Goal: Communication & Community: Answer question/provide support

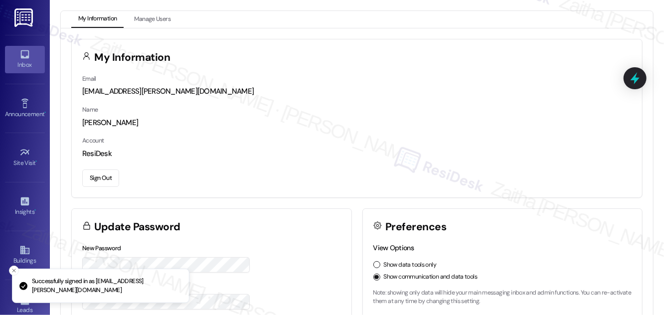
click at [24, 60] on div "Inbox" at bounding box center [25, 65] width 50 height 10
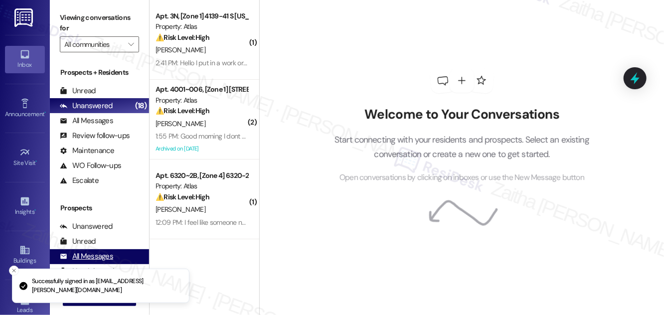
scroll to position [132, 0]
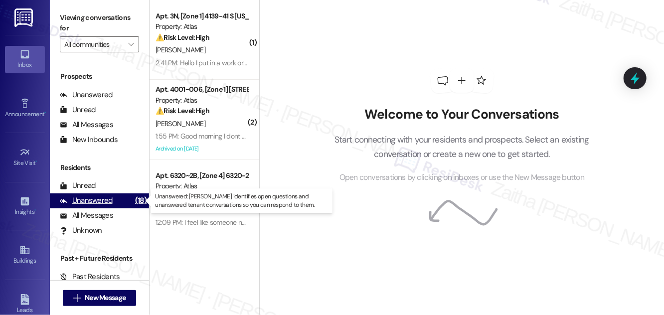
click at [90, 200] on div "Unanswered" at bounding box center [86, 200] width 53 height 10
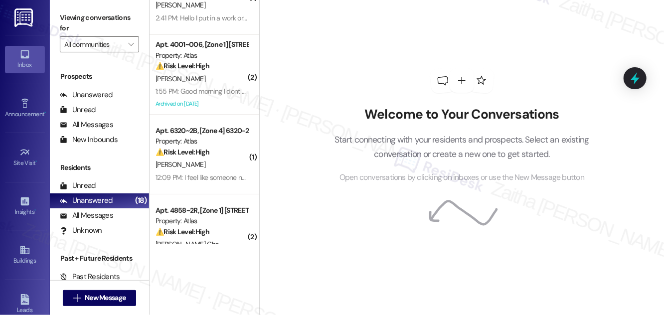
scroll to position [0, 0]
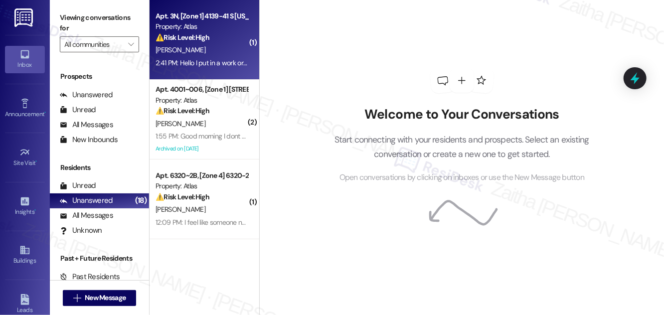
click at [220, 53] on div "[PERSON_NAME]" at bounding box center [201, 50] width 94 height 12
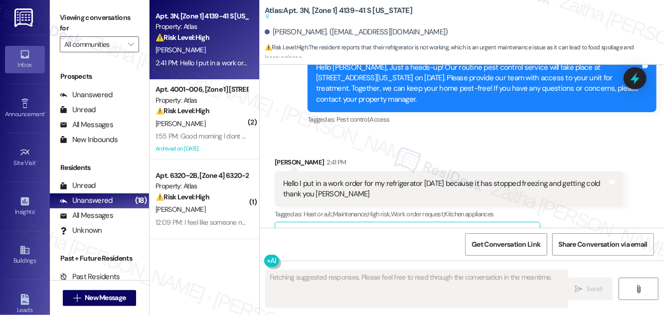
click at [469, 230] on button "Hide Suggestions" at bounding box center [469, 235] width 20 height 10
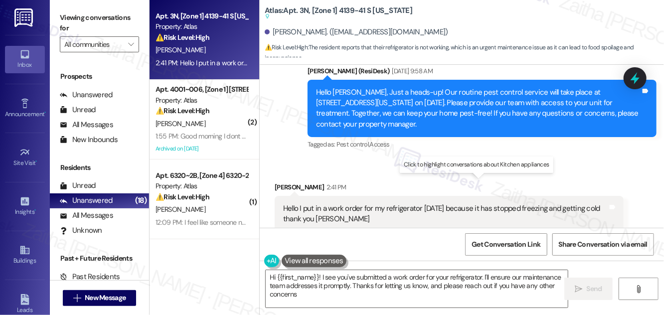
type textarea "Hi {{first_name}}! I see you've submitted a work order for your refrigerator. I…"
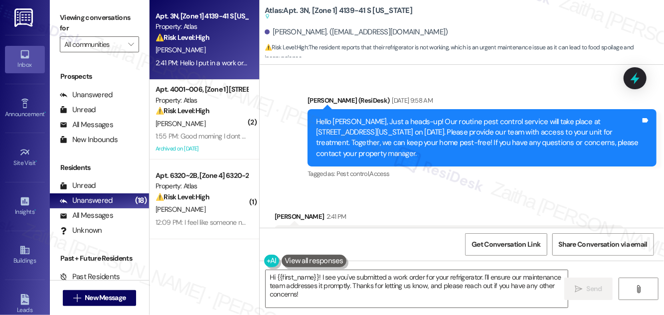
scroll to position [3156, 0]
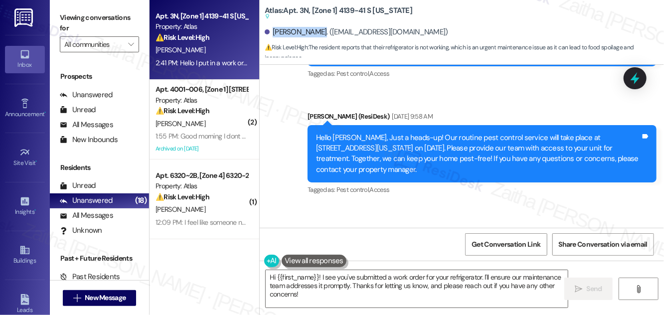
drag, startPoint x: 272, startPoint y: 33, endPoint x: 317, endPoint y: 28, distance: 45.2
click at [317, 28] on div "Celane Brewer. (celanebrewer@gmail.com)" at bounding box center [356, 32] width 183 height 10
copy div "Celane Brewer"
click at [640, 83] on icon at bounding box center [634, 78] width 17 height 17
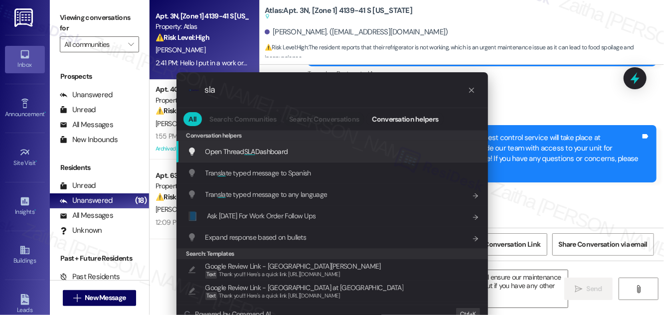
type input "sla"
click at [230, 150] on span "Open Thread SLA Dashboard" at bounding box center [246, 151] width 83 height 9
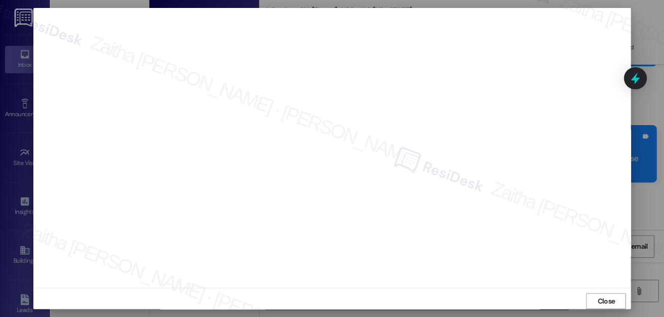
scroll to position [130, 0]
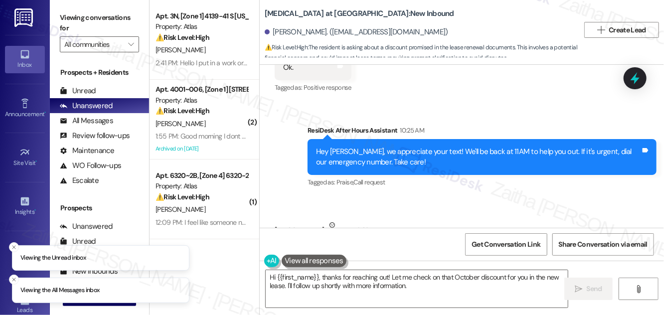
scroll to position [2437, 0]
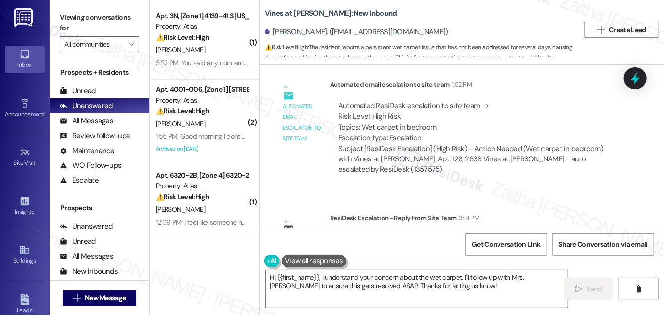
scroll to position [8562, 0]
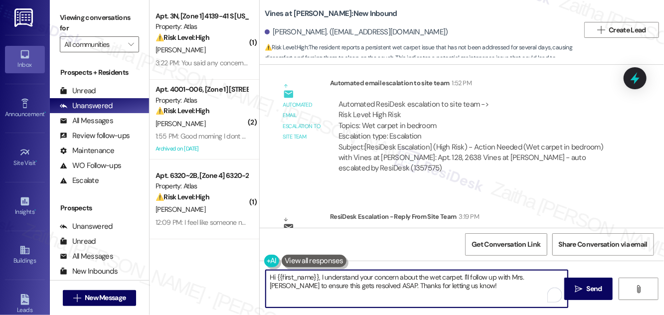
drag, startPoint x: 462, startPoint y: 275, endPoint x: 467, endPoint y: 289, distance: 14.3
click at [467, 289] on textarea "Hi {{first_name}}, I understand your concern about the wet carpet. I'll follow …" at bounding box center [417, 288] width 302 height 37
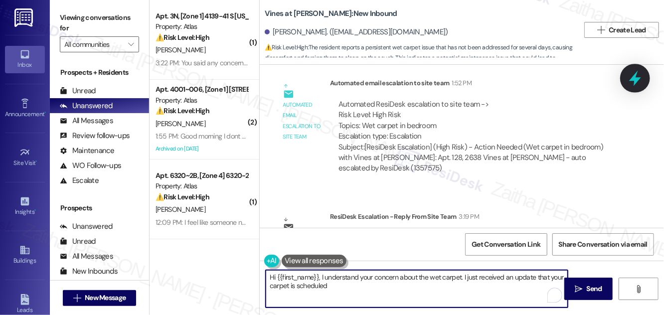
type textarea "Hi {{first_name}}, I understand your concern about the wet carpet. I just recei…"
click at [643, 79] on icon at bounding box center [634, 78] width 17 height 17
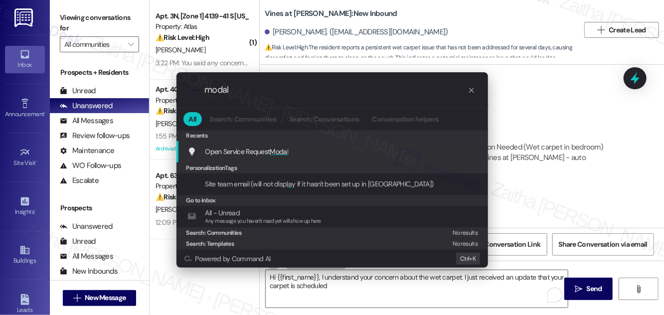
type input "modal"
click at [275, 152] on span "Modal" at bounding box center [279, 151] width 18 height 9
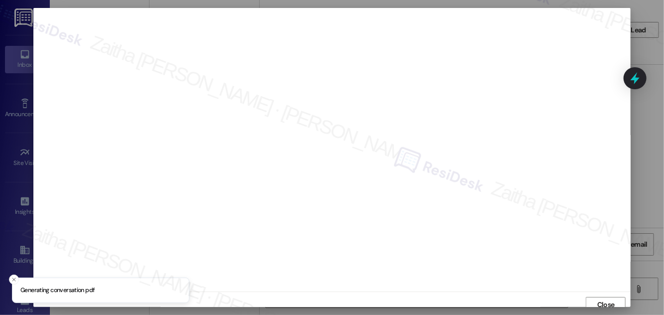
scroll to position [5, 0]
click at [603, 297] on span "Close" at bounding box center [605, 299] width 17 height 10
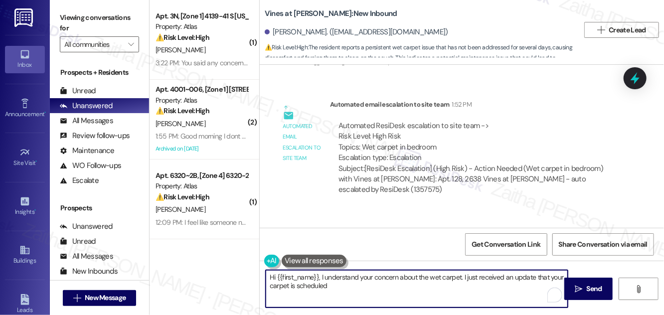
scroll to position [8562, 0]
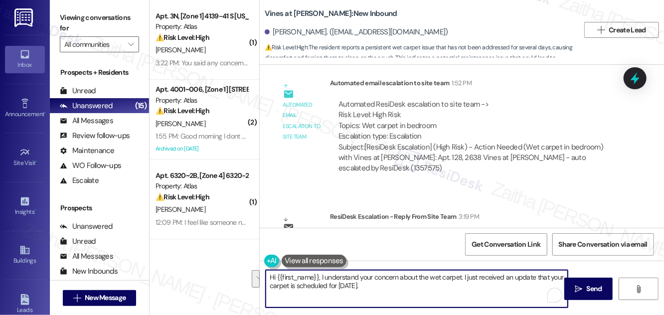
drag, startPoint x: 270, startPoint y: 277, endPoint x: 388, endPoint y: 305, distance: 121.3
click at [388, 305] on textarea "Hi {{first_name}}, I understand your concern about the wet carpet. I just recei…" at bounding box center [417, 288] width 302 height 37
type textarea "Hi {{first_name}}, I understand your concern about the wet carpet. I just recei…"
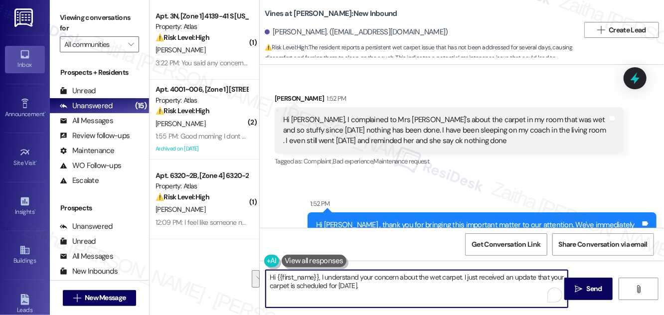
scroll to position [8291, 0]
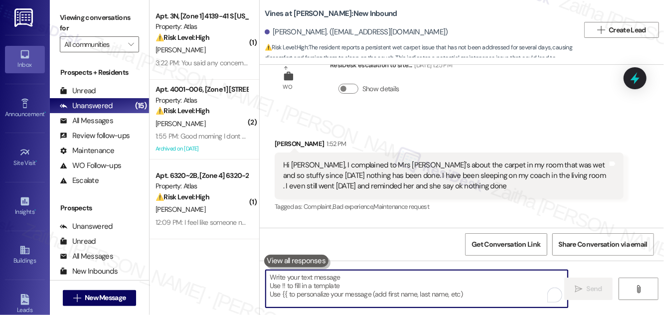
paste textarea "Hi {{first_name}}, I understand your concern about the wet carpet. I just recei…"
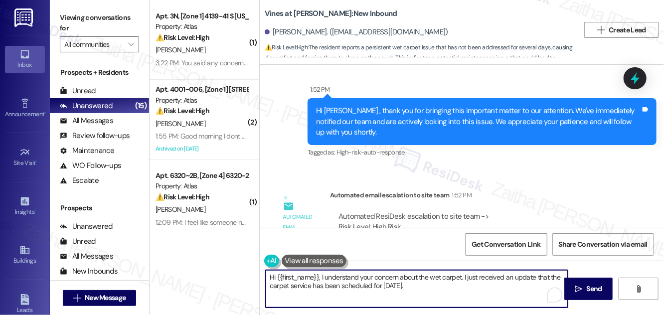
scroll to position [8562, 0]
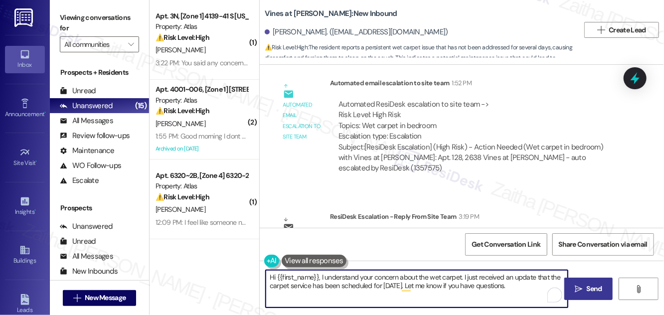
type textarea "Hi {{first_name}}, I understand your concern about the wet carpet. I just recei…"
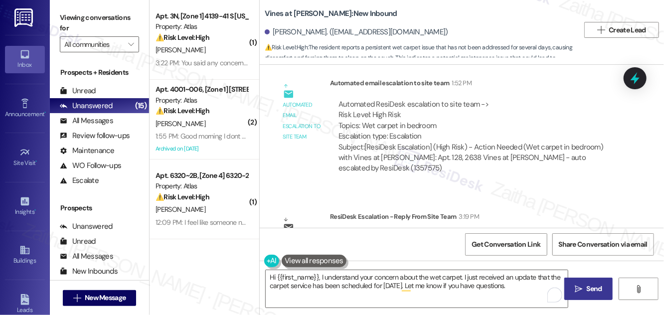
drag, startPoint x: 580, startPoint y: 288, endPoint x: 569, endPoint y: 278, distance: 15.2
click at [580, 288] on icon "" at bounding box center [577, 289] width 7 height 8
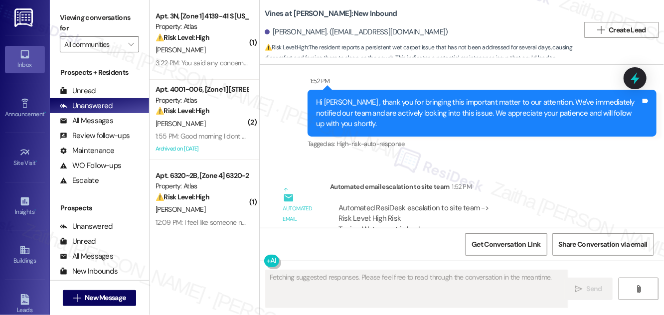
scroll to position [8657, 0]
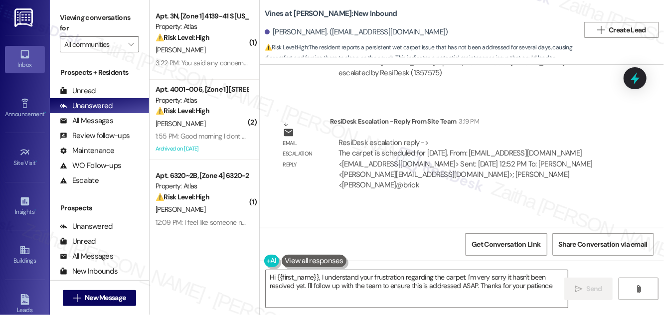
type textarea "Hi {{first_name}}, I understand your frustration regarding the carpet. I'm very…"
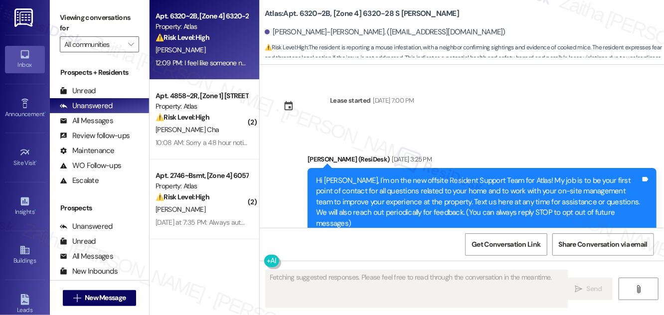
scroll to position [29426, 0]
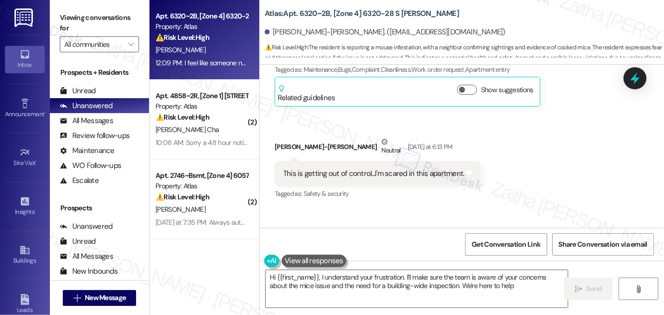
type textarea "Hi {{first_name}}, I understand your frustration. I'll make sure the team is aw…"
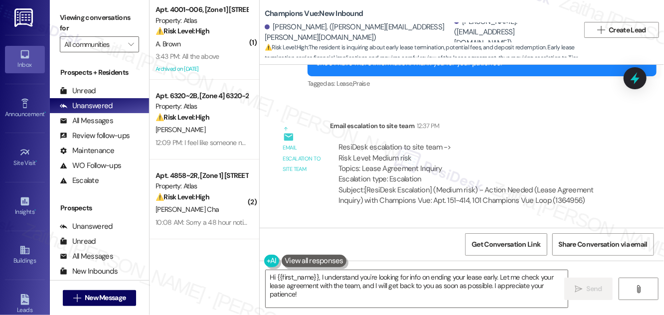
scroll to position [10947, 0]
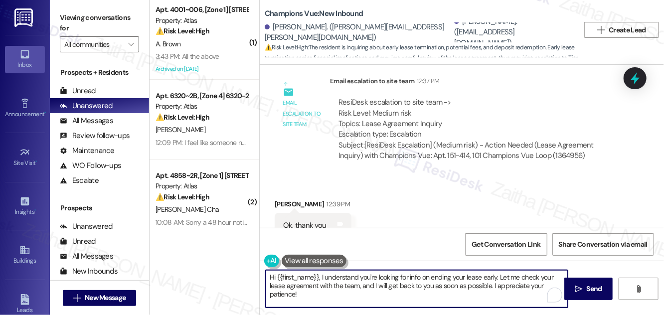
drag, startPoint x: 267, startPoint y: 273, endPoint x: 313, endPoint y: 303, distance: 55.7
click at [313, 303] on textarea "Hi {{first_name}}, I understand you're looking for info on ending your lease ea…" at bounding box center [417, 288] width 302 height 37
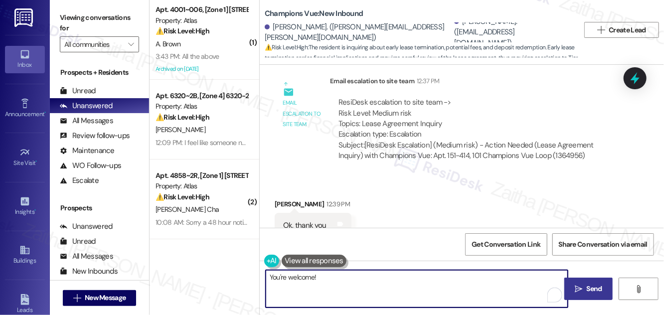
type textarea "You're welcome!"
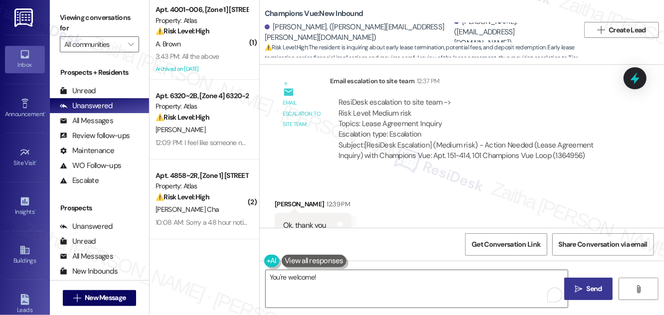
click at [594, 289] on span "Send" at bounding box center [593, 288] width 15 height 10
